Goal: Information Seeking & Learning: Learn about a topic

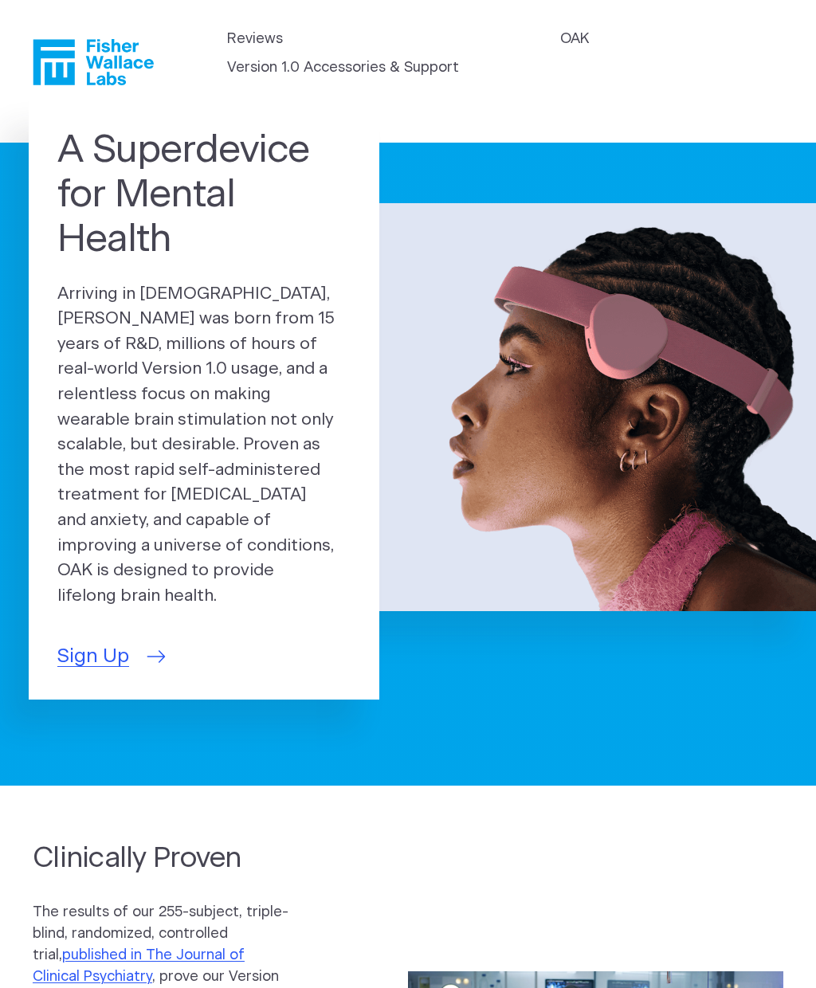
click at [90, 642] on span "Sign Up" at bounding box center [93, 656] width 72 height 29
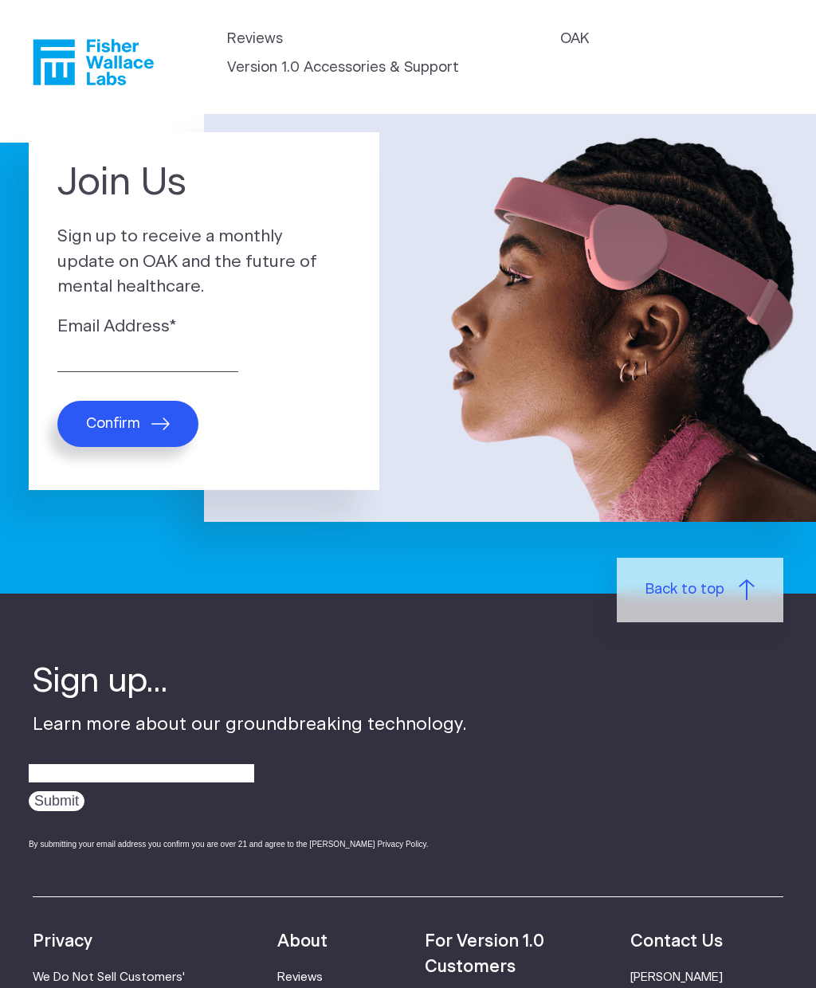
click at [587, 24] on header "Reviews OAK Version 1.0 Accessories & Support" at bounding box center [408, 57] width 816 height 114
click at [577, 29] on link "OAK" at bounding box center [574, 40] width 29 height 22
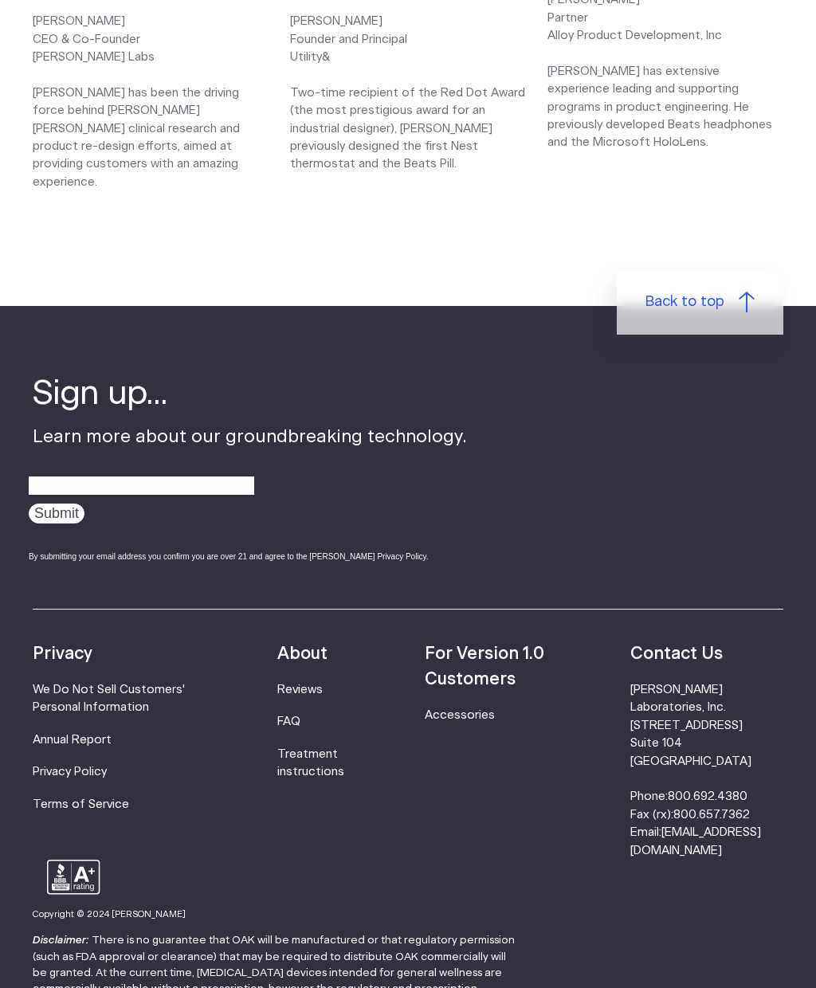
scroll to position [2182, 0]
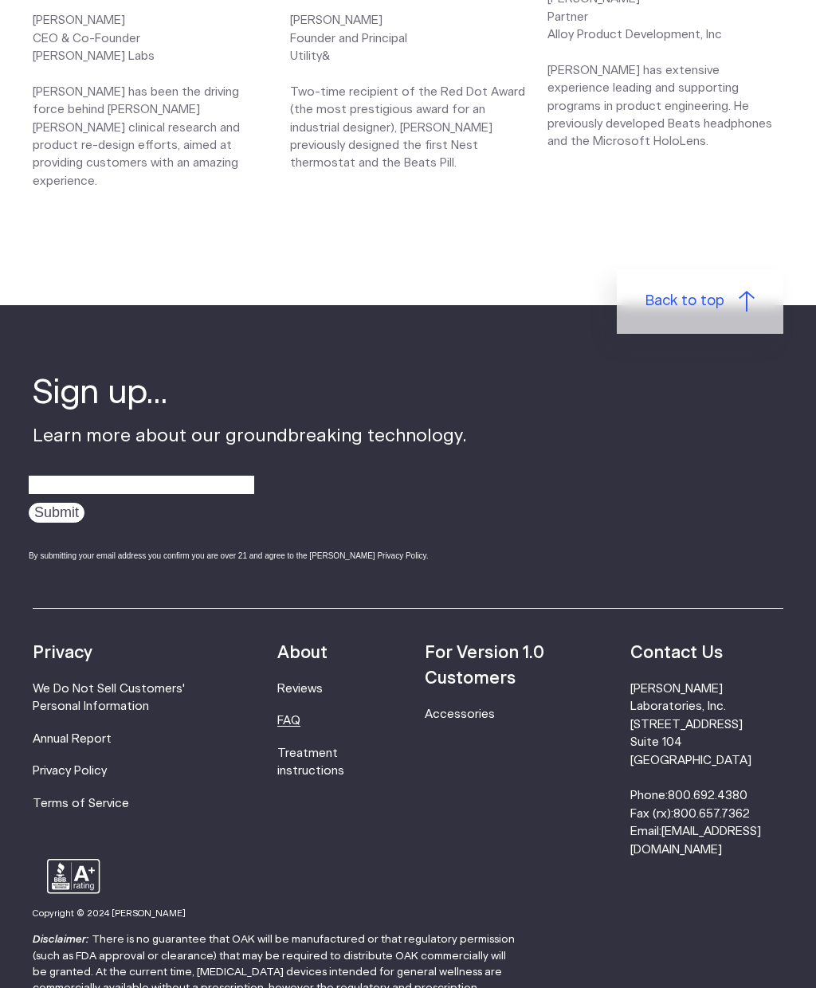
click at [301, 715] on link "FAQ" at bounding box center [288, 721] width 23 height 12
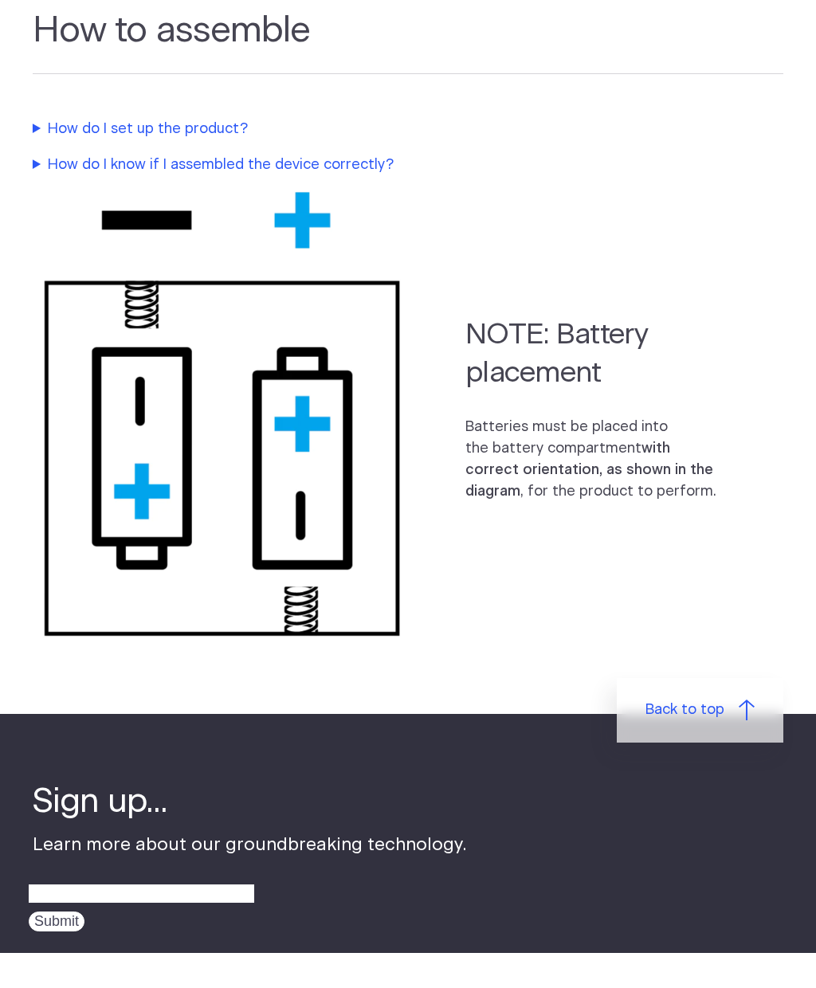
scroll to position [1114, 0]
